Goal: Find specific page/section: Find specific page/section

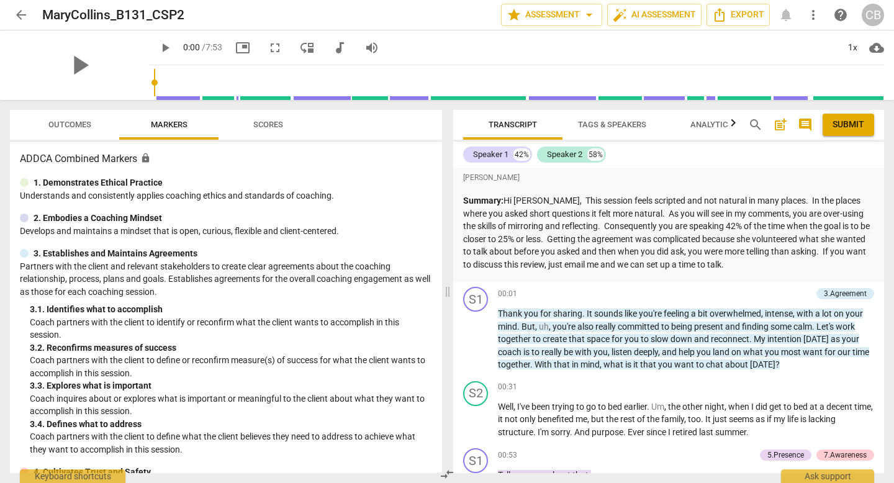
click at [20, 15] on span "arrow_back" at bounding box center [21, 14] width 15 height 15
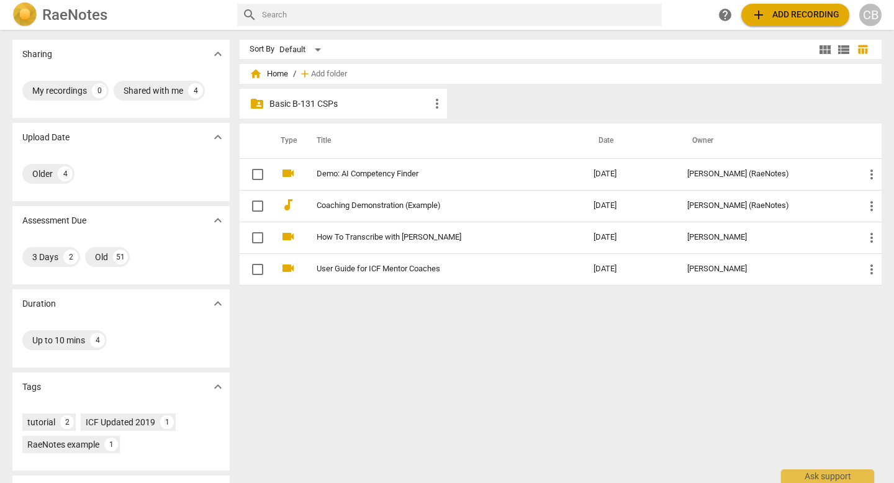
click at [343, 109] on p "Basic B-131 CSPs" at bounding box center [349, 103] width 160 height 13
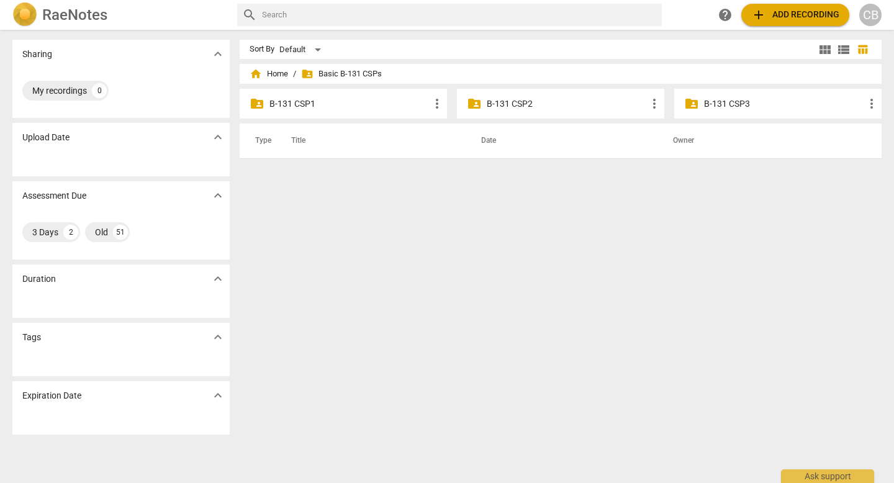
click at [726, 102] on p "B-131 CSP3" at bounding box center [784, 103] width 160 height 13
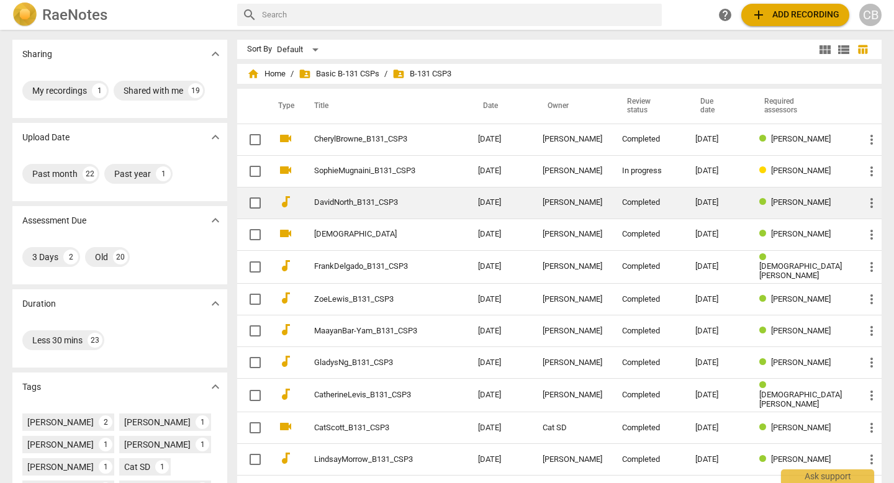
click at [661, 207] on div "Completed" at bounding box center [648, 202] width 53 height 9
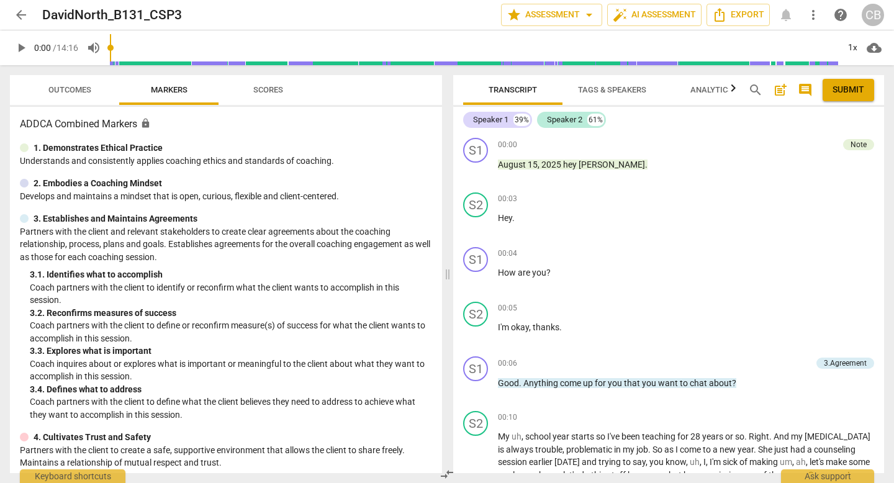
click at [79, 91] on span "Outcomes" at bounding box center [69, 89] width 43 height 9
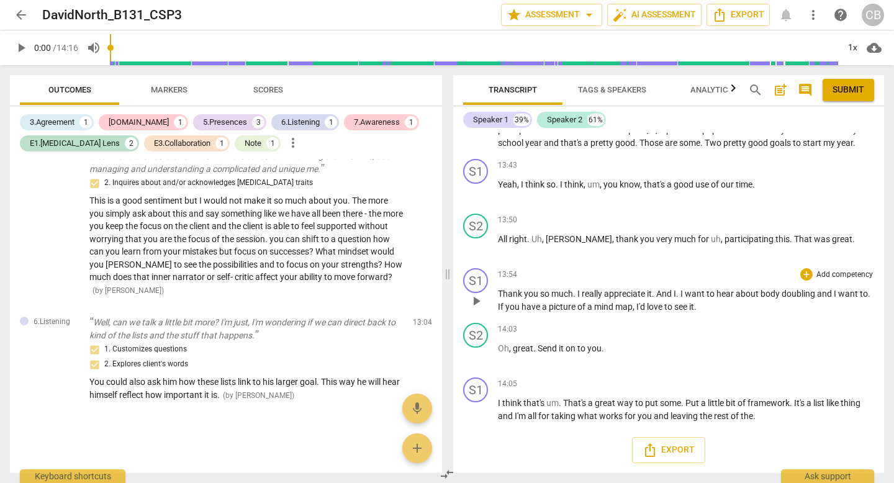
scroll to position [4440, 0]
click at [24, 12] on span "arrow_back" at bounding box center [21, 14] width 15 height 15
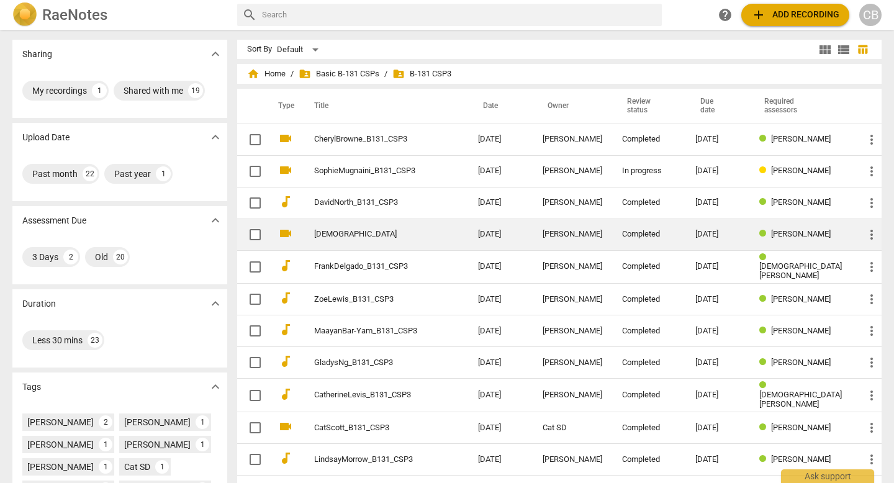
click at [335, 237] on link "[DEMOGRAPHIC_DATA]" at bounding box center [373, 234] width 119 height 9
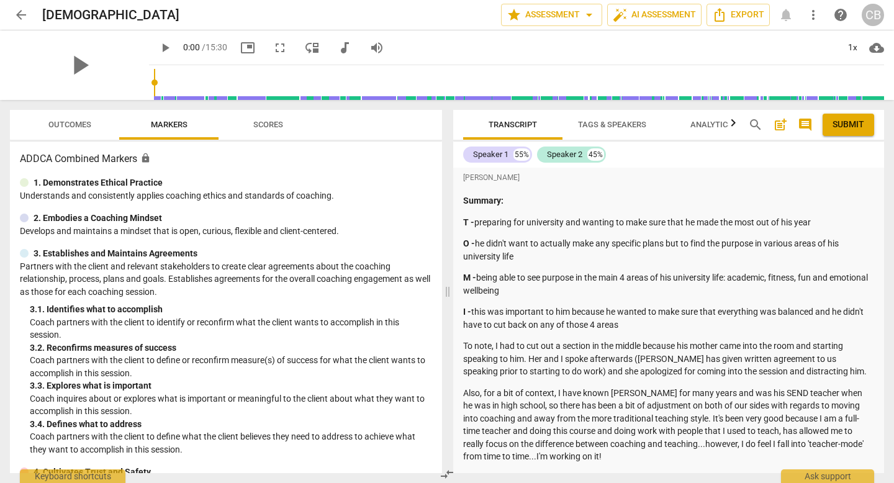
click at [84, 127] on span "Outcomes" at bounding box center [69, 124] width 43 height 9
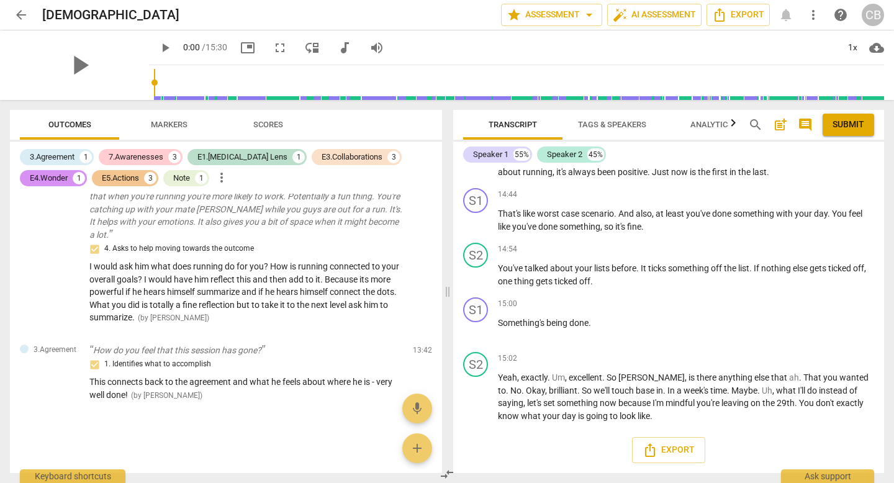
scroll to position [6913, 0]
